Goal: Task Accomplishment & Management: Use online tool/utility

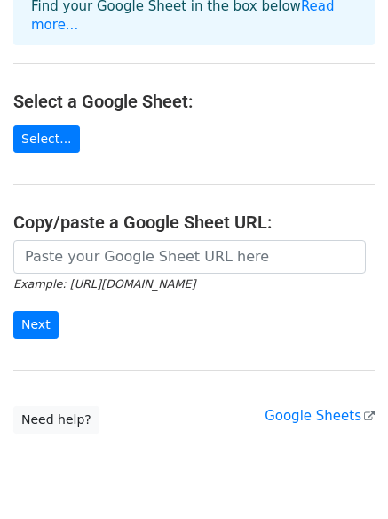
scroll to position [193, 0]
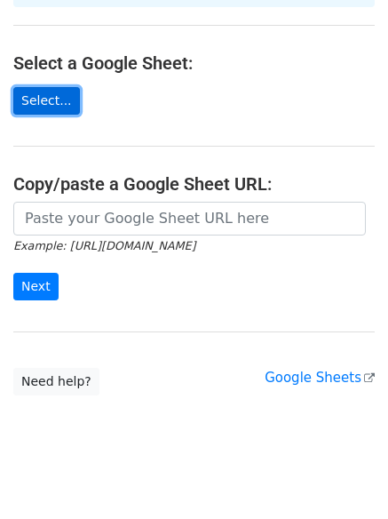
click at [61, 87] on link "Select..." at bounding box center [46, 101] width 67 height 28
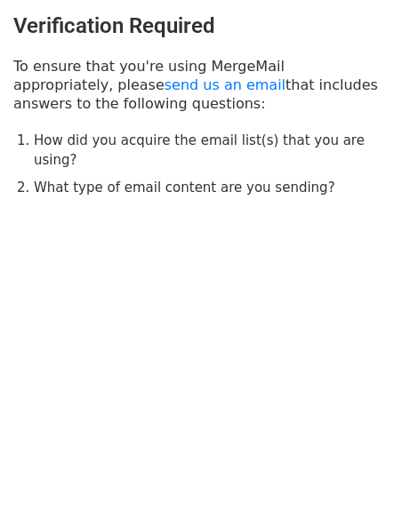
click at [248, 220] on body "Verification Required To ensure that you're using MergeMail appropriately, plea…" at bounding box center [201, 141] width 402 height 283
click at [248, 219] on body "Verification Required To ensure that you're using MergeMail appropriately, plea…" at bounding box center [201, 141] width 402 height 283
